Goal: Information Seeking & Learning: Learn about a topic

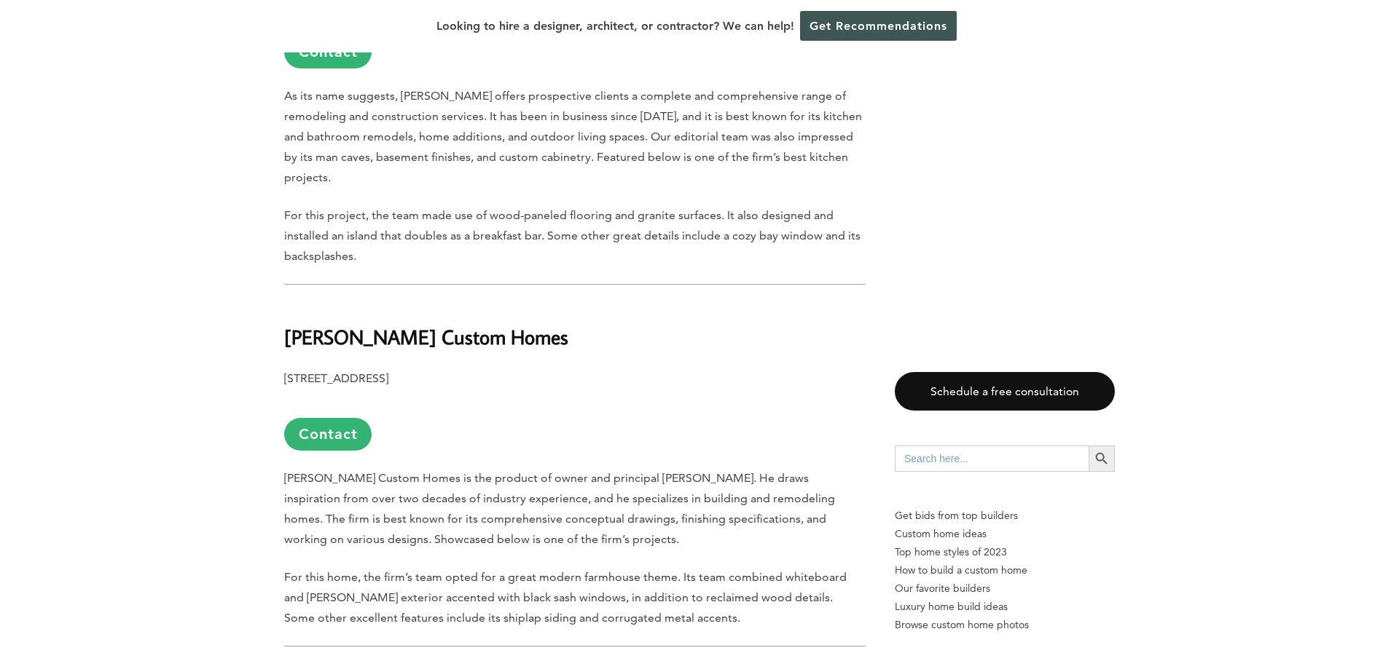
scroll to position [1486, 0]
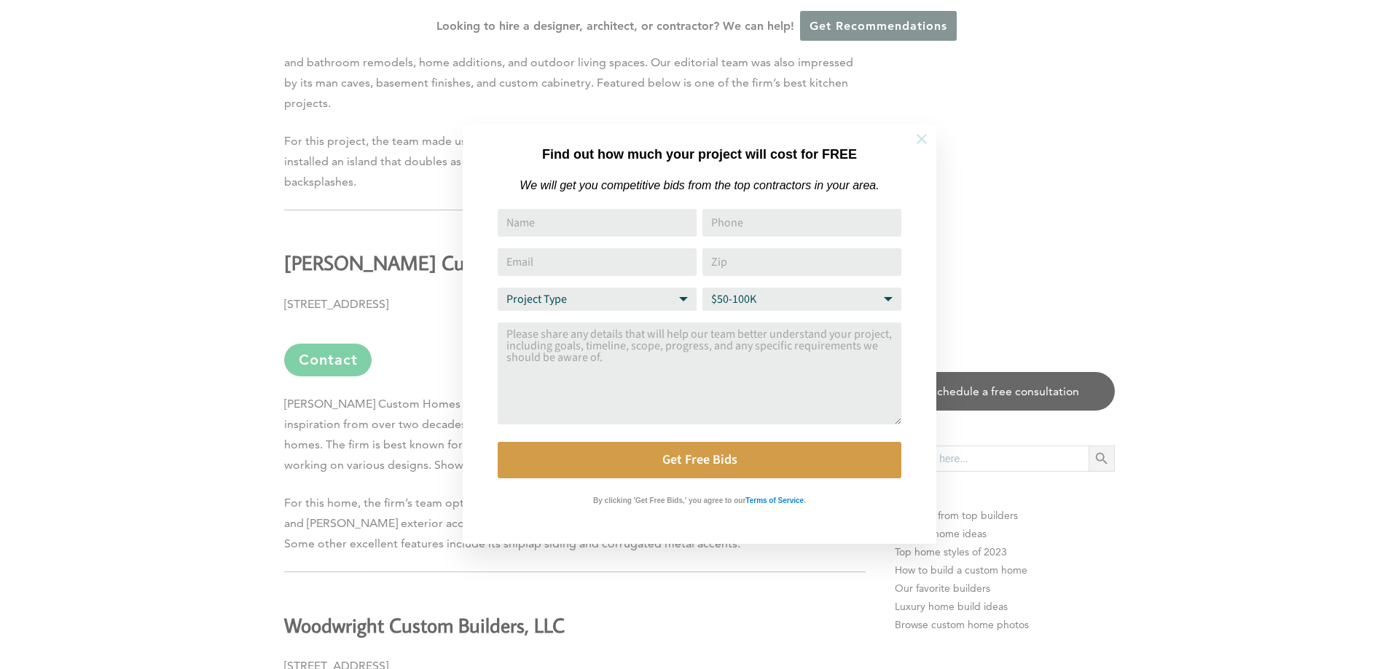
click at [924, 141] on icon at bounding box center [921, 139] width 10 height 10
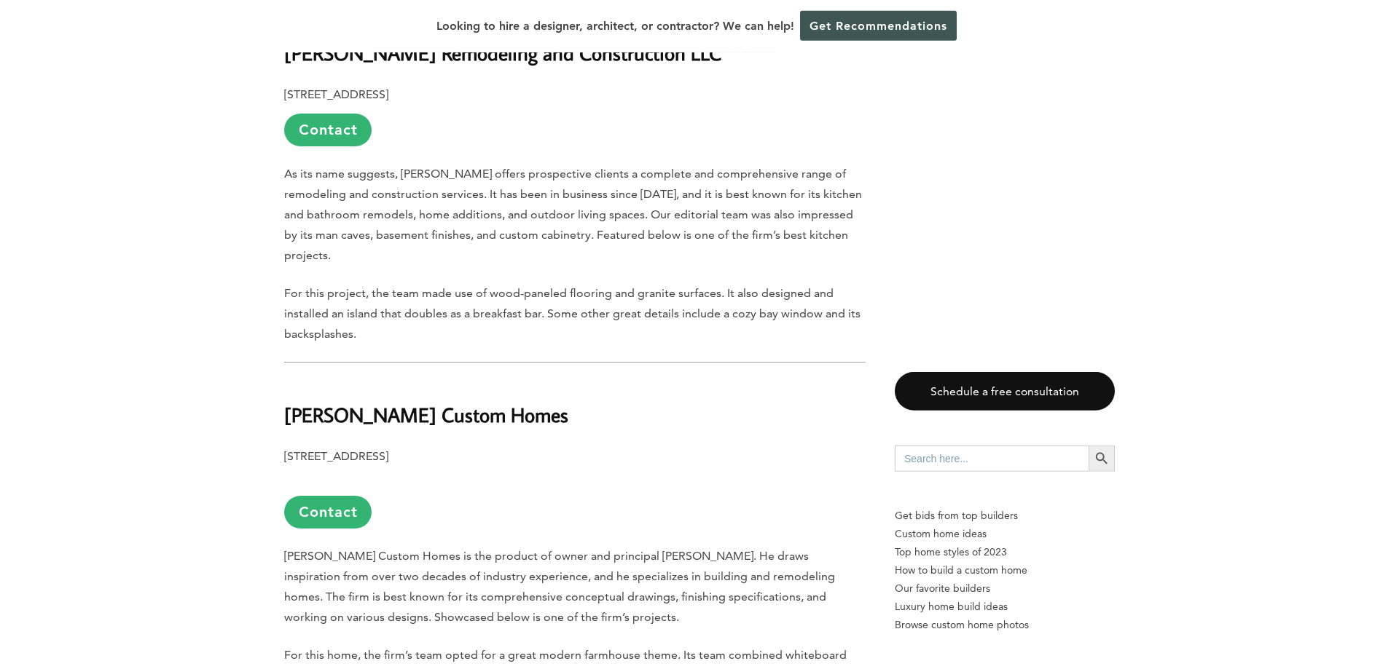
scroll to position [1337, 0]
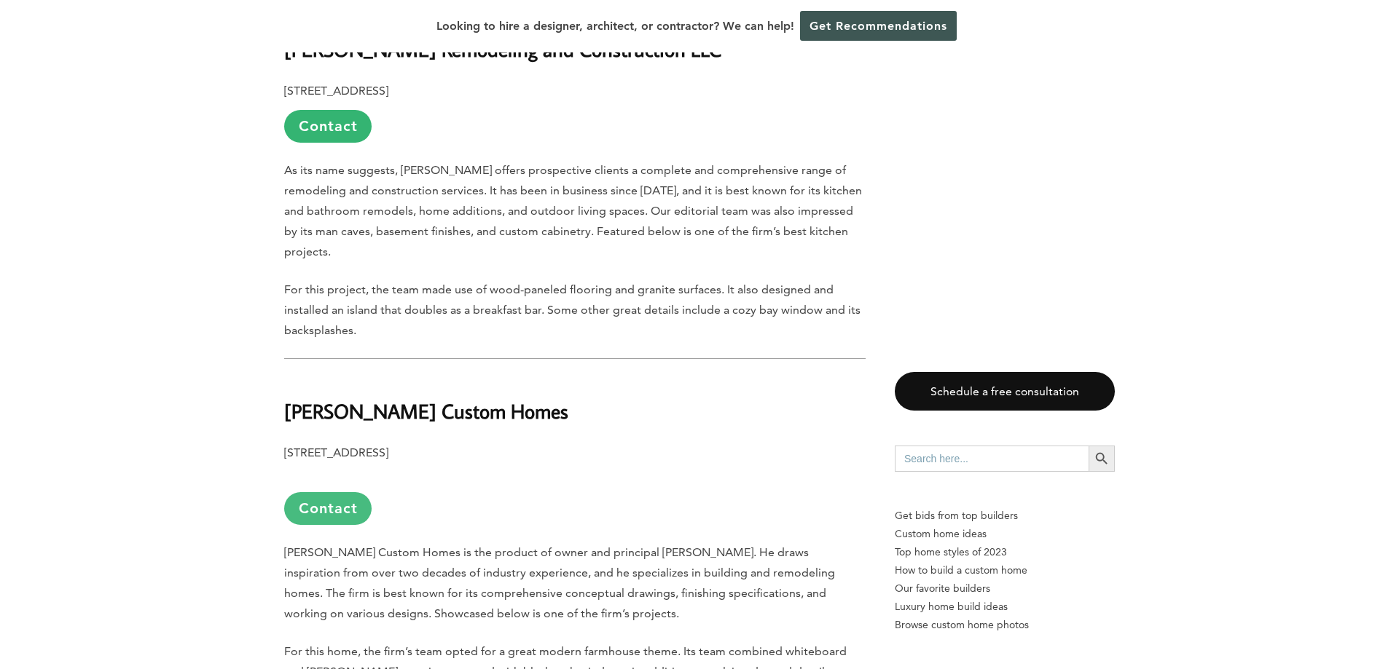
click at [341, 492] on link "Contact" at bounding box center [327, 508] width 87 height 33
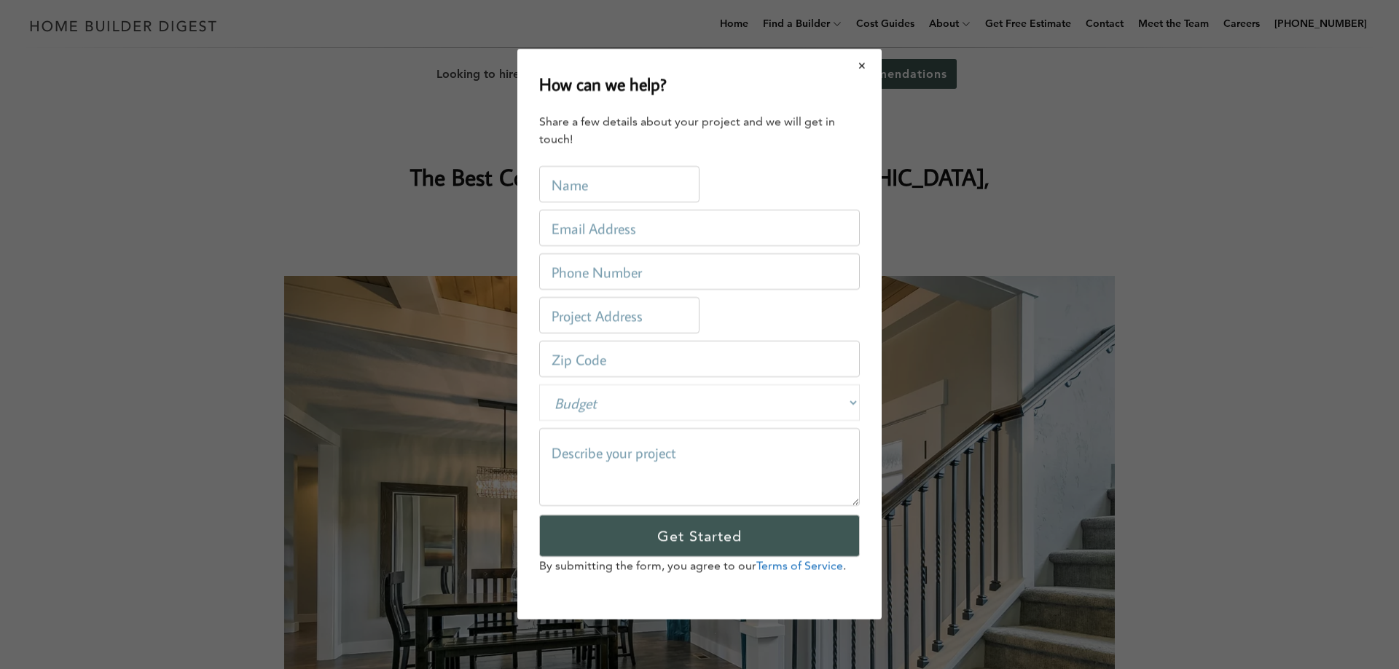
click at [867, 68] on button "Close modal" at bounding box center [862, 65] width 39 height 31
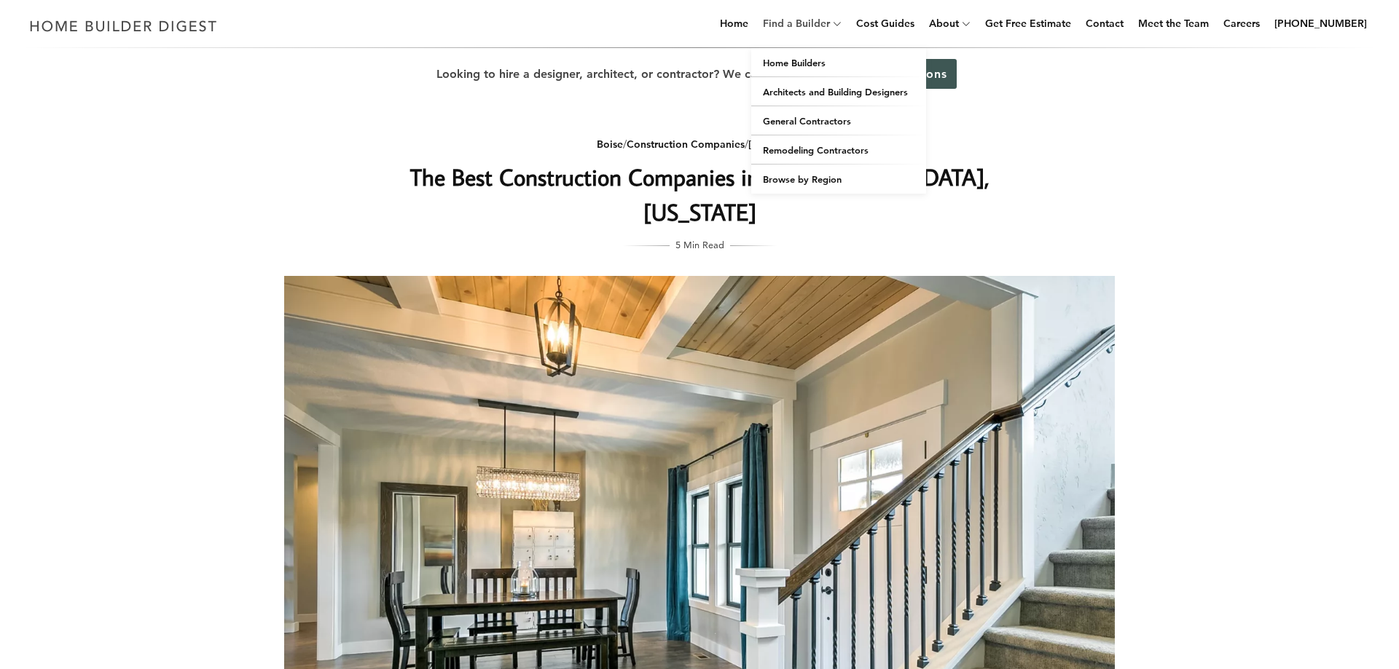
click at [829, 22] on link "Find a Builder" at bounding box center [793, 23] width 73 height 47
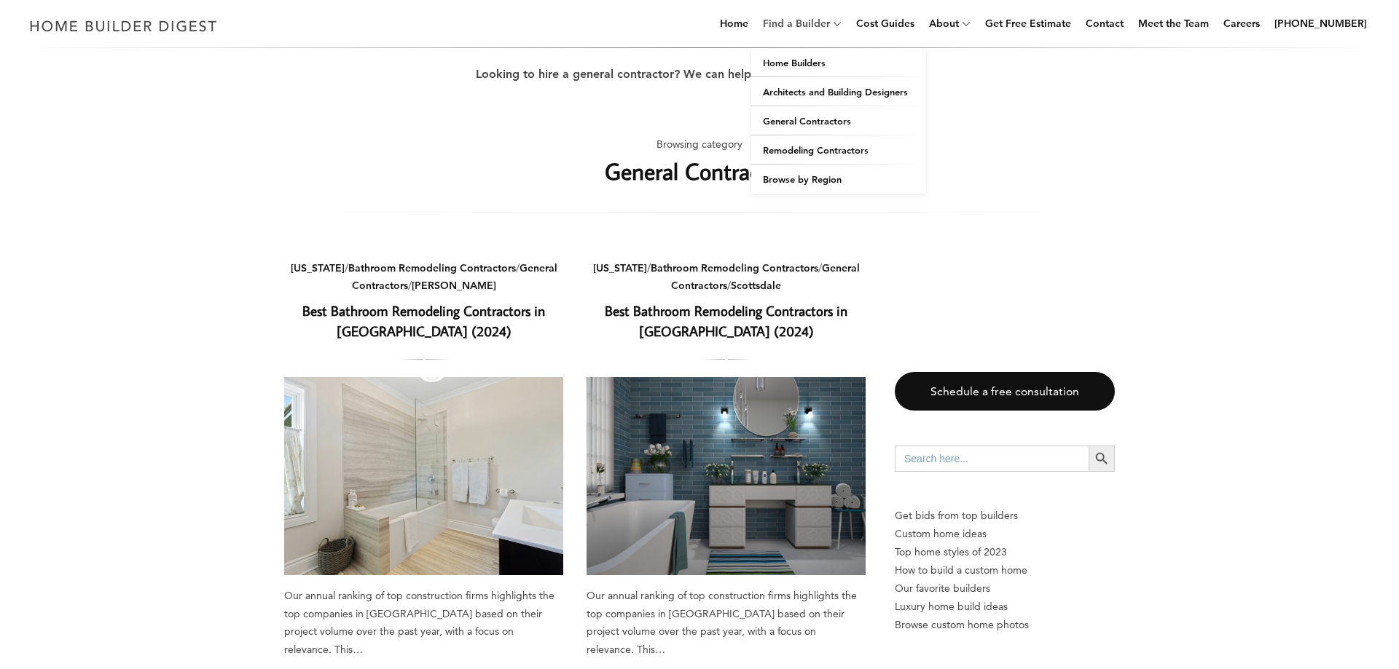
click at [828, 18] on link "Find a Builder" at bounding box center [793, 23] width 73 height 47
click at [810, 68] on link "Home Builders" at bounding box center [838, 62] width 175 height 29
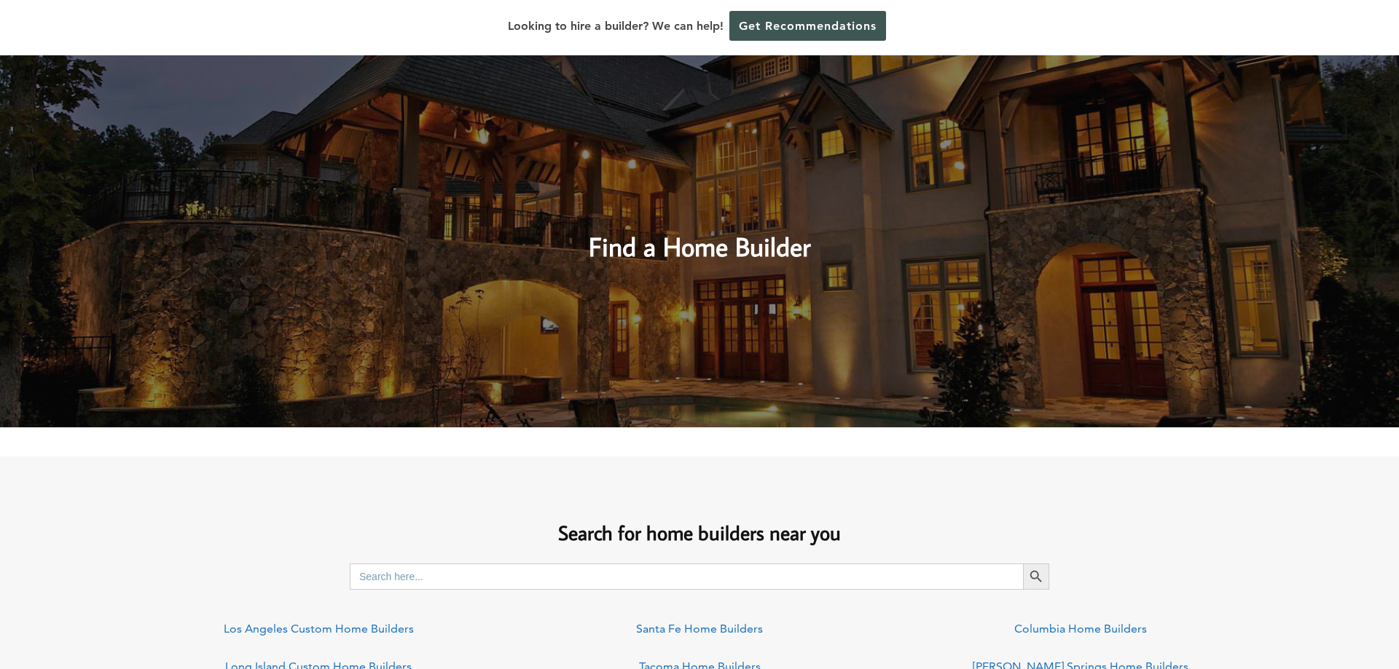
scroll to position [966, 0]
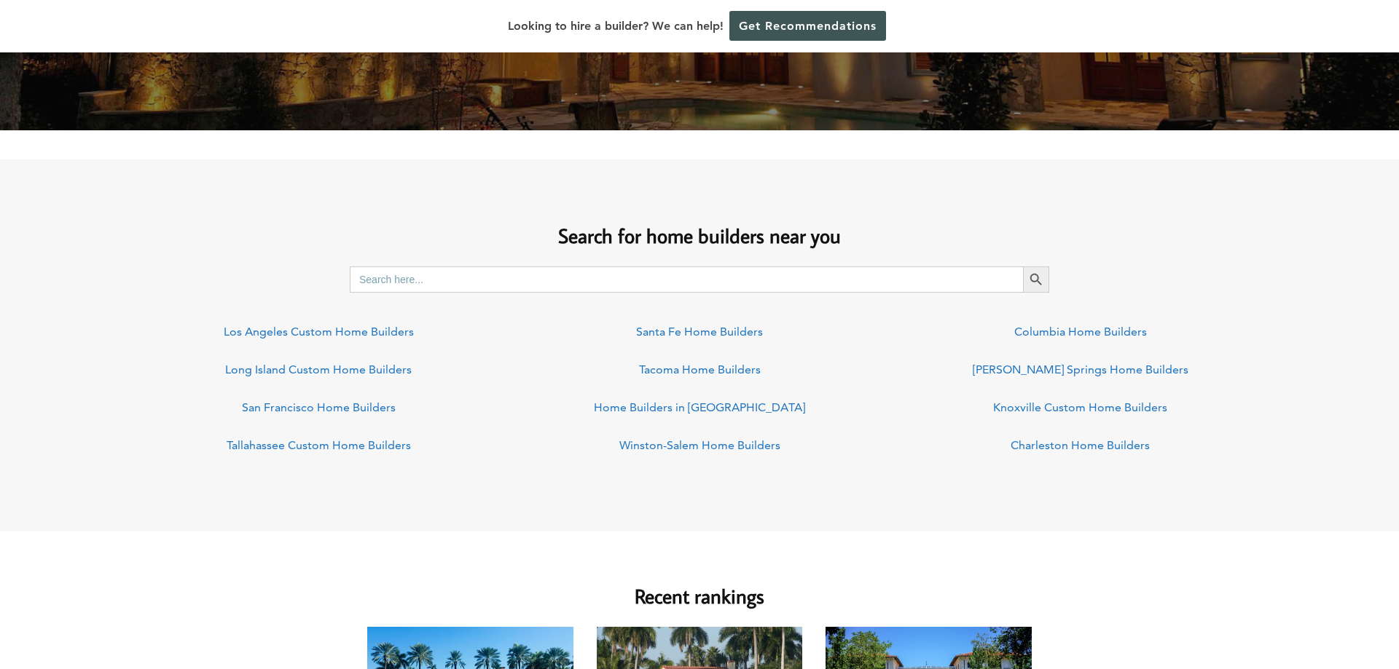
click at [498, 279] on input "Search for:" at bounding box center [686, 280] width 673 height 26
type input "BOISE [US_STATE]"
click at [1043, 279] on icon "Search" at bounding box center [1036, 280] width 16 height 16
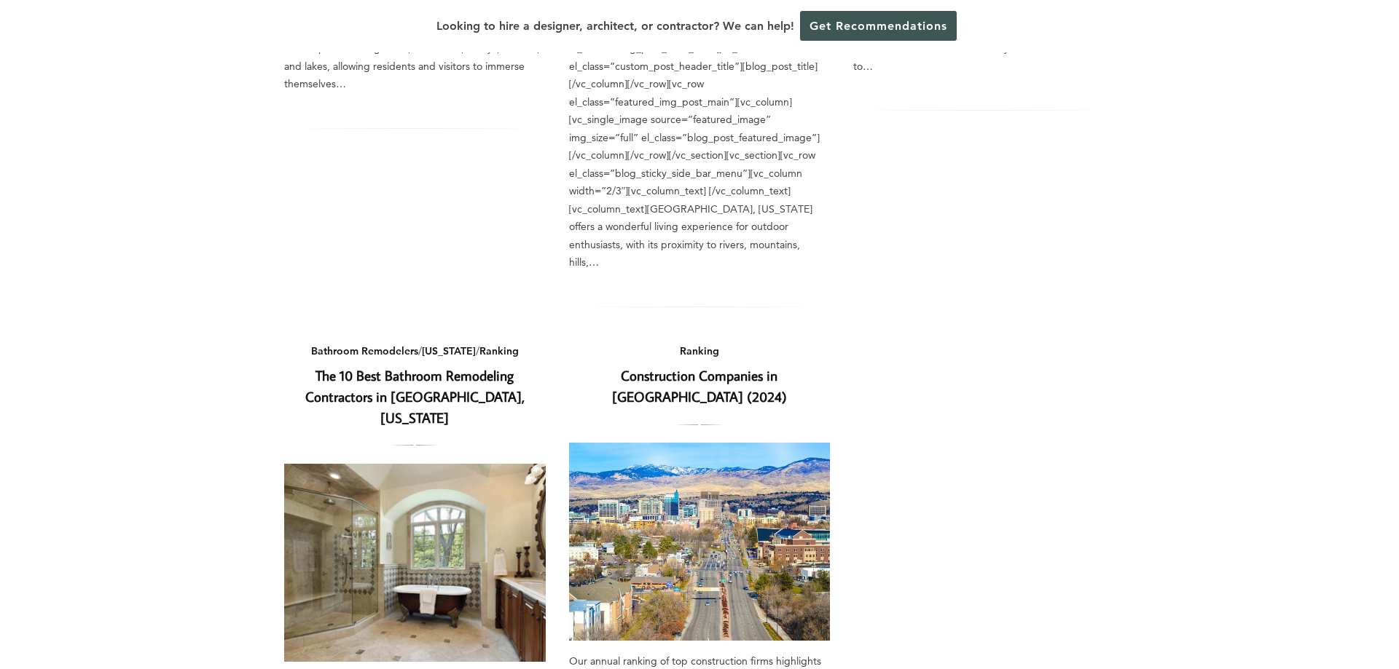
scroll to position [1040, 0]
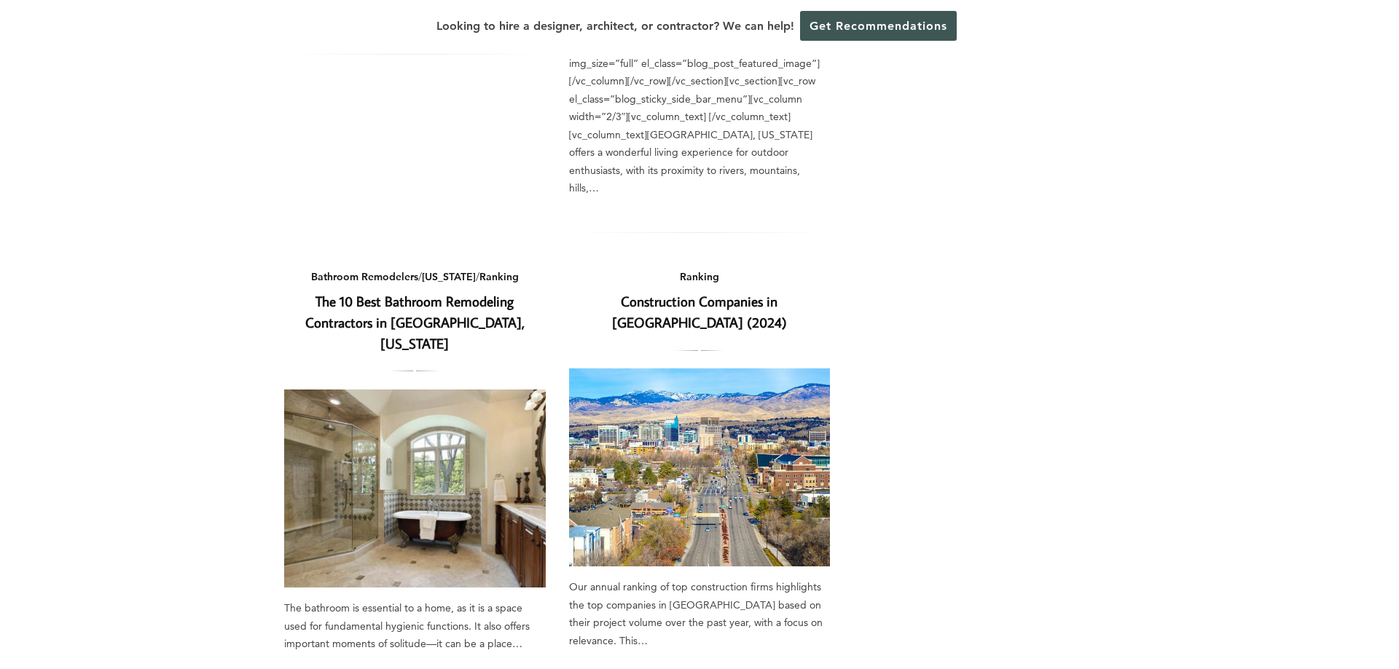
click at [718, 292] on link "Construction Companies in Boise (2024)" at bounding box center [699, 311] width 175 height 39
